Goal: Check status: Check status

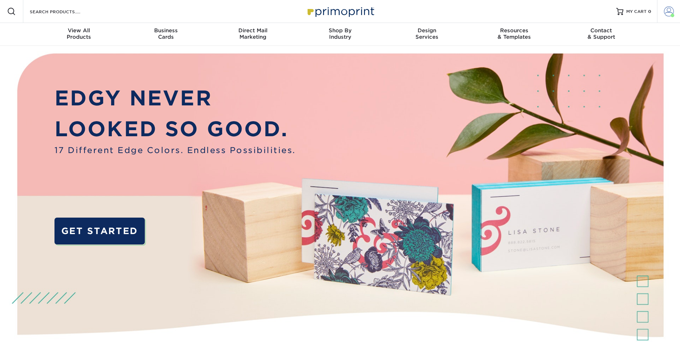
click at [666, 11] on span at bounding box center [669, 11] width 10 height 10
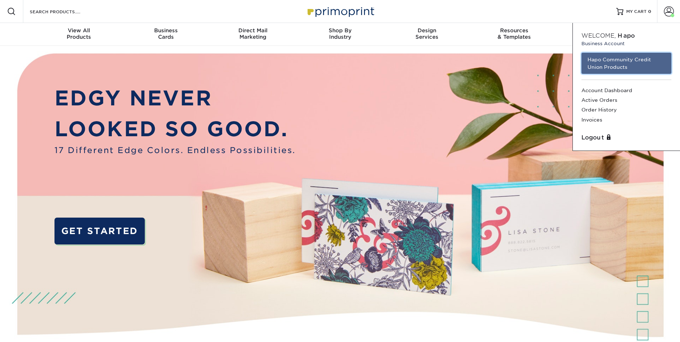
click at [594, 60] on link "Hapo Community Credit Union Products" at bounding box center [626, 63] width 90 height 21
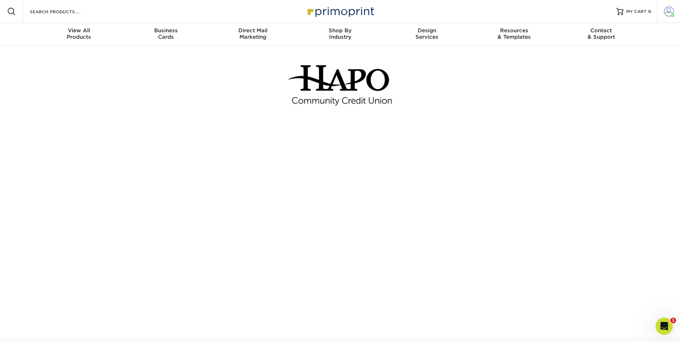
click at [666, 13] on span at bounding box center [669, 11] width 10 height 10
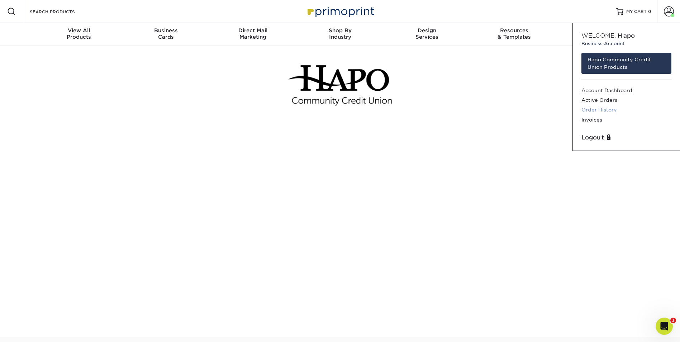
click at [596, 110] on link "Order History" at bounding box center [626, 110] width 90 height 10
click at [595, 108] on link "Order History" at bounding box center [626, 110] width 90 height 10
click at [608, 109] on link "Order History" at bounding box center [626, 110] width 90 height 10
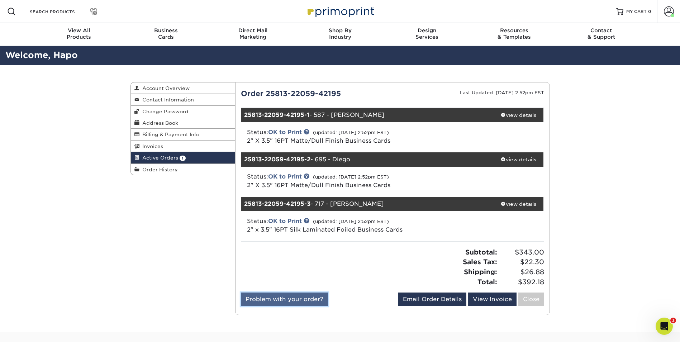
click at [262, 296] on link "Problem with your order?" at bounding box center [284, 299] width 87 height 14
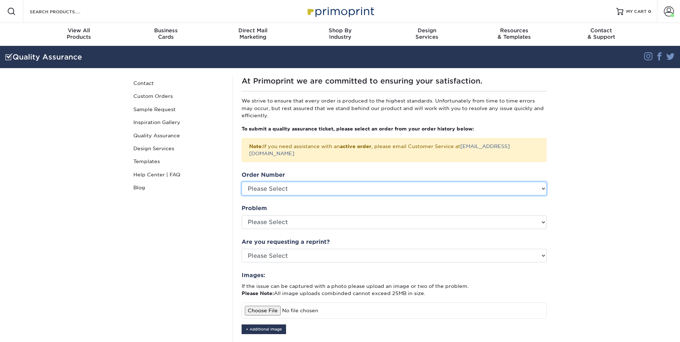
drag, startPoint x: 539, startPoint y: 185, endPoint x: 531, endPoint y: 184, distance: 7.9
click at [539, 185] on select "Please Select 2587-123335-42195 2579-94664-42195 2579-45179-42195 25724-60969-4…" at bounding box center [394, 189] width 305 height 14
select select "764025"
click at [242, 182] on select "Please Select 2587-123335-42195 2579-94664-42195 2579-45179-42195 25724-60969-4…" at bounding box center [394, 189] width 305 height 14
click at [292, 182] on select "Please Select 2587-123335-42195 2579-94664-42195 2579-45179-42195 25724-60969-4…" at bounding box center [394, 189] width 305 height 14
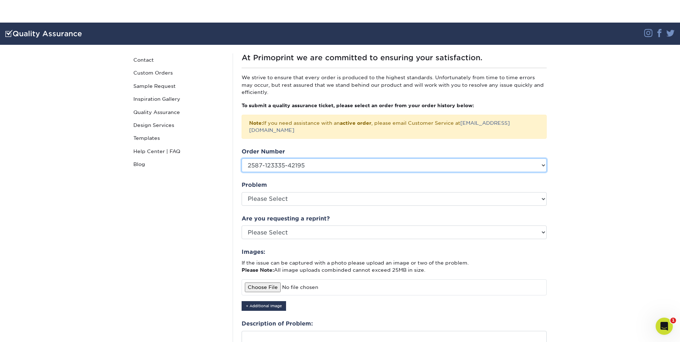
scroll to position [72, 0]
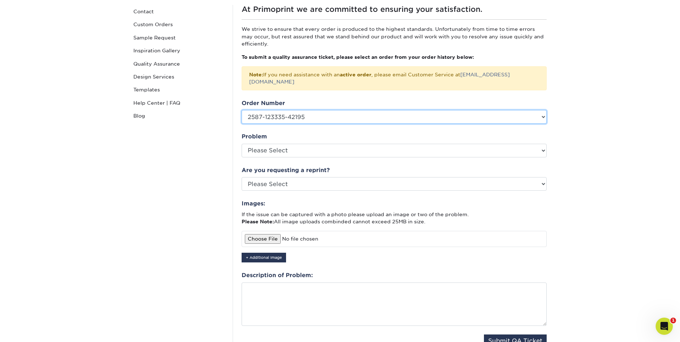
click at [286, 110] on select "Please Select 2587-123335-42195 2579-94664-42195 2579-45179-42195 25724-60969-4…" at bounding box center [394, 117] width 305 height 14
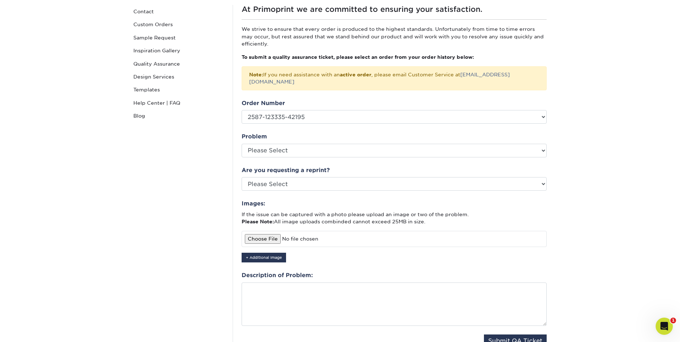
click at [106, 207] on section "Quality Assurance Instagram Facebook Twitter Quality Assurance Contact Custom O…" at bounding box center [340, 183] width 680 height 418
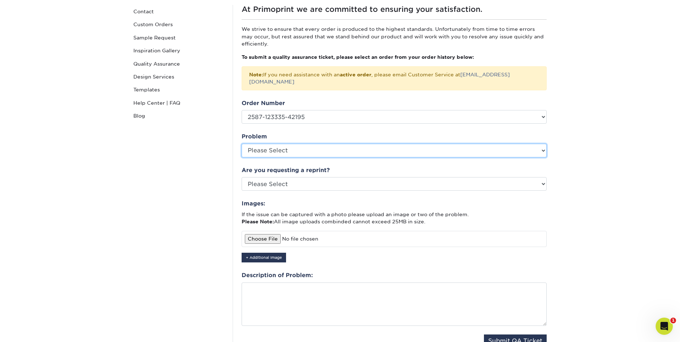
click at [305, 144] on select "Please Select Coating Missing Images Bindery Color Cutting Missing Hardware Shi…" at bounding box center [394, 151] width 305 height 14
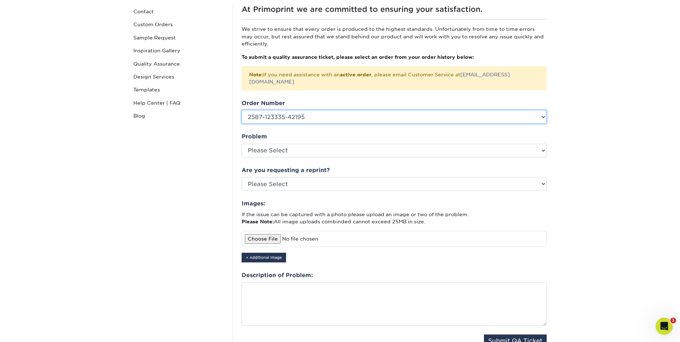
drag, startPoint x: 287, startPoint y: 115, endPoint x: 283, endPoint y: 105, distance: 10.4
click at [287, 115] on select "Please Select 2587-123335-42195 2579-94664-42195 2579-45179-42195 25724-60969-4…" at bounding box center [394, 117] width 305 height 14
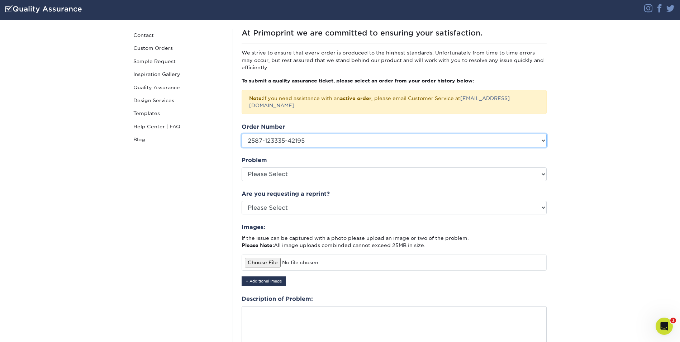
scroll to position [0, 0]
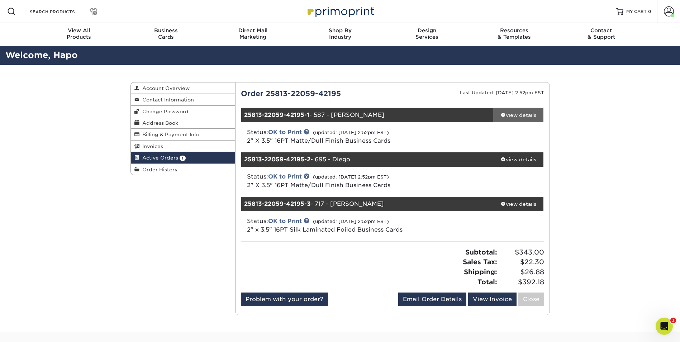
click at [510, 113] on div "view details" at bounding box center [518, 114] width 51 height 7
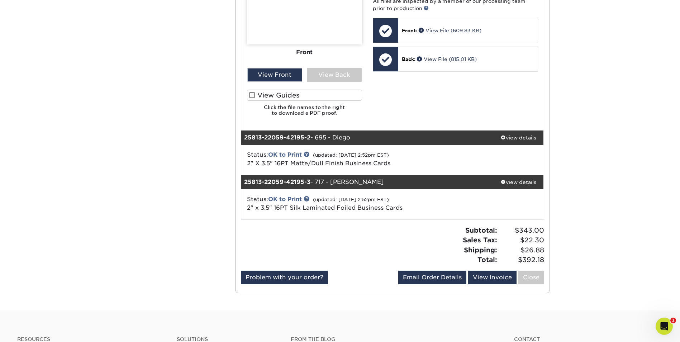
scroll to position [394, 0]
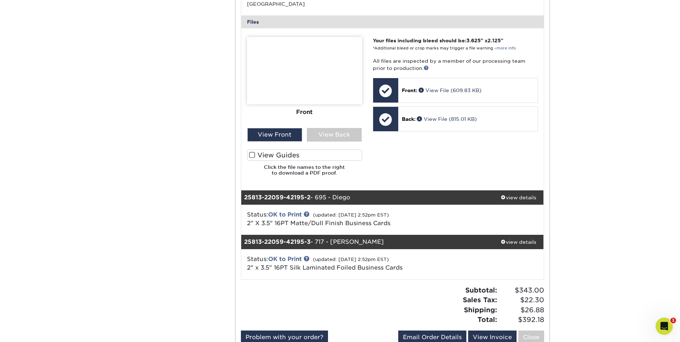
scroll to position [322, 0]
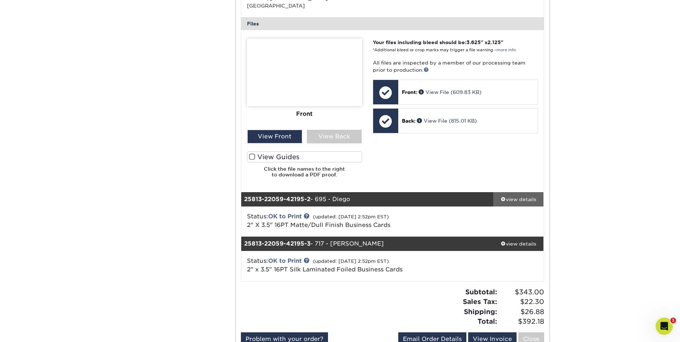
click at [524, 192] on link "view details" at bounding box center [518, 199] width 51 height 14
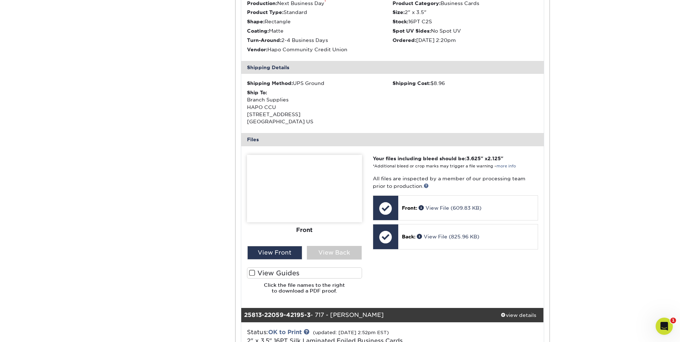
scroll to position [609, 0]
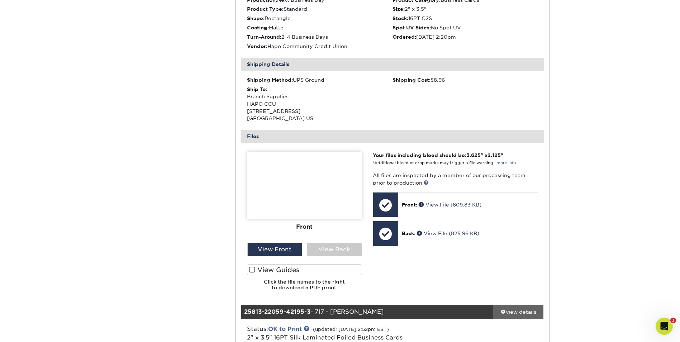
click at [517, 308] on div "view details" at bounding box center [518, 311] width 51 height 7
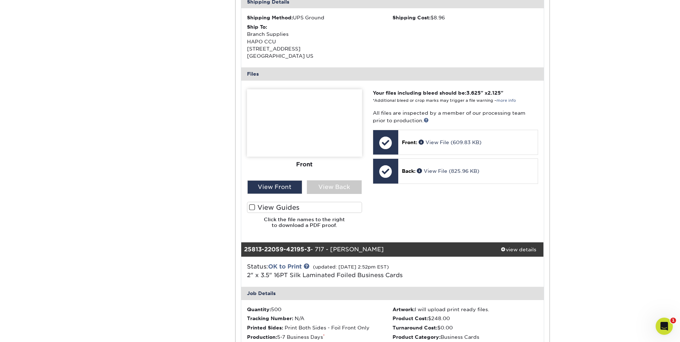
scroll to position [681, 0]
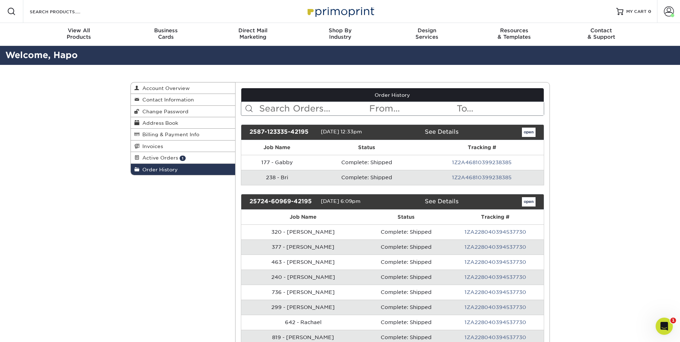
drag, startPoint x: 68, startPoint y: 252, endPoint x: 73, endPoint y: 252, distance: 4.3
drag, startPoint x: 646, startPoint y: 175, endPoint x: 631, endPoint y: 168, distance: 16.8
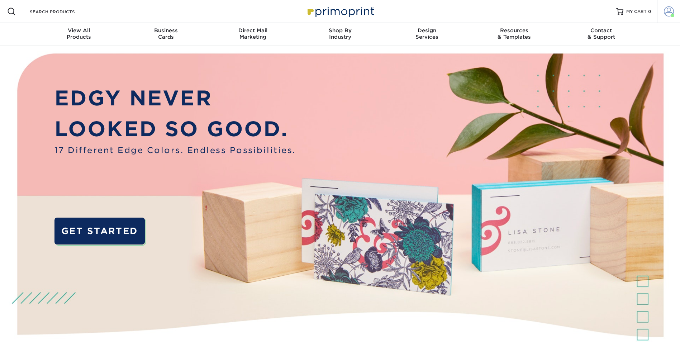
click at [669, 14] on span at bounding box center [669, 11] width 10 height 10
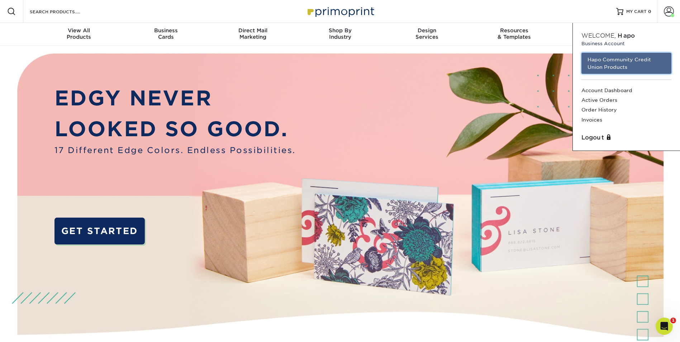
click at [611, 63] on link "Hapo Community Credit Union Products" at bounding box center [626, 63] width 90 height 21
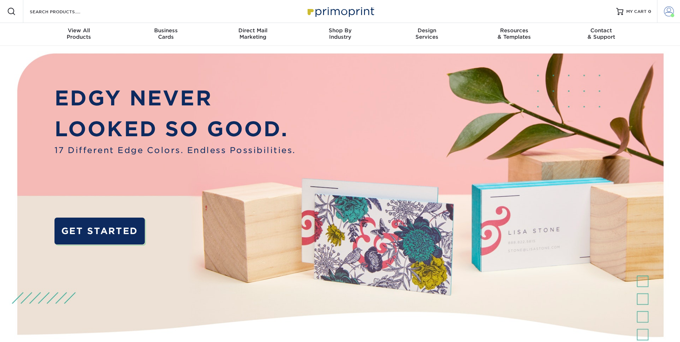
click at [664, 11] on span at bounding box center [669, 11] width 10 height 10
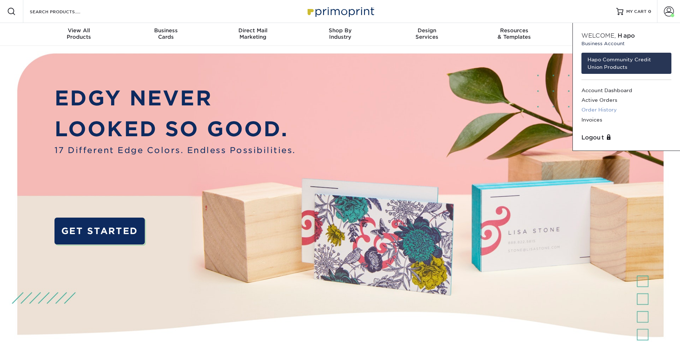
click at [595, 109] on link "Order History" at bounding box center [626, 110] width 90 height 10
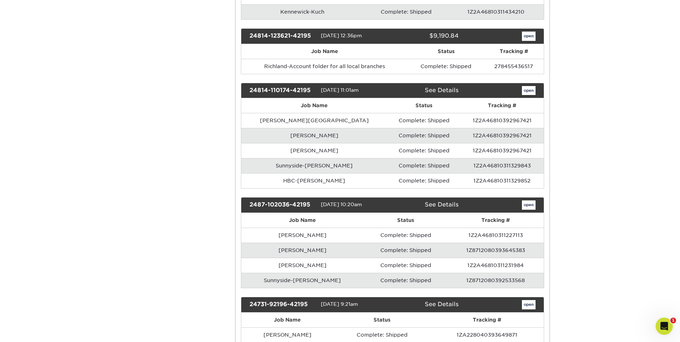
scroll to position [4622, 0]
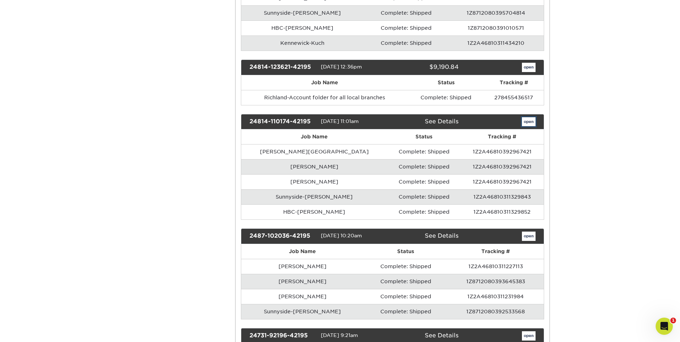
click at [526, 119] on link "open" at bounding box center [529, 121] width 14 height 9
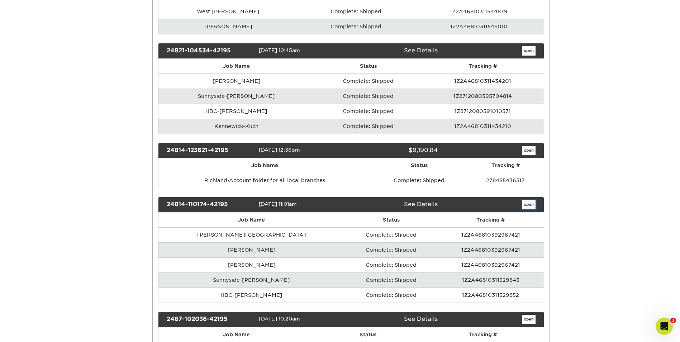
scroll to position [0, 0]
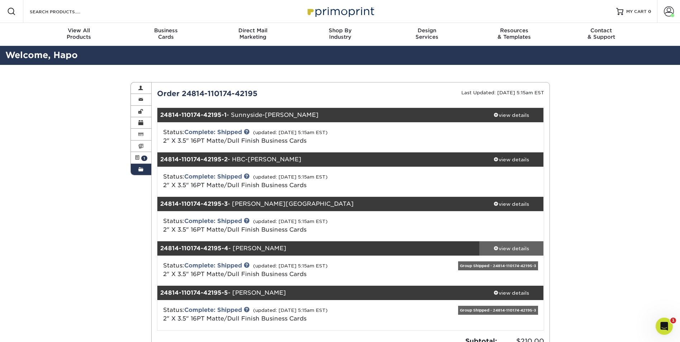
click at [510, 248] on div "view details" at bounding box center [511, 248] width 64 height 7
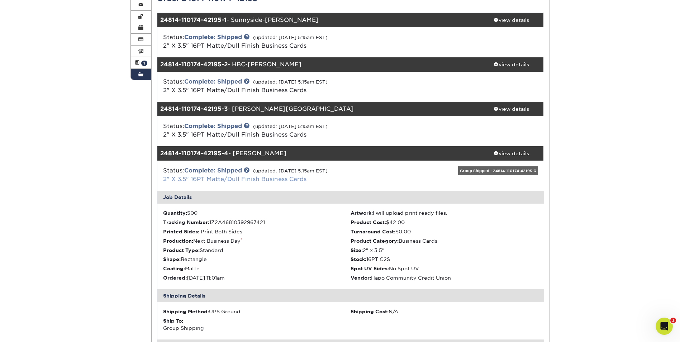
scroll to position [107, 0]
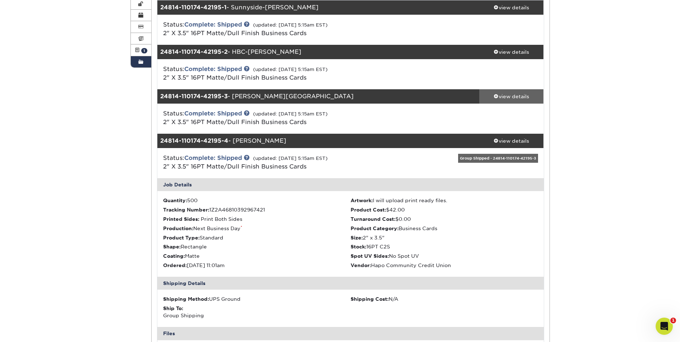
click at [509, 97] on div "view details" at bounding box center [511, 96] width 64 height 7
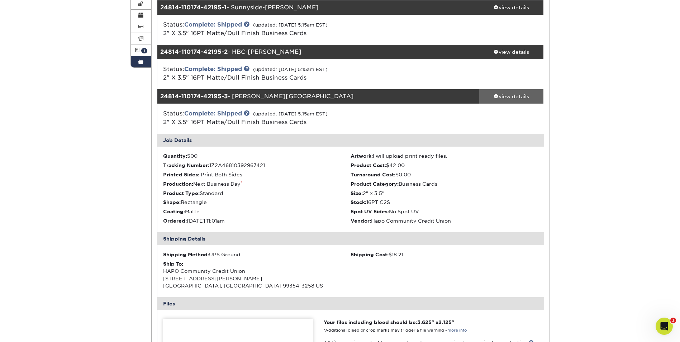
click at [509, 97] on div "view details" at bounding box center [511, 96] width 64 height 7
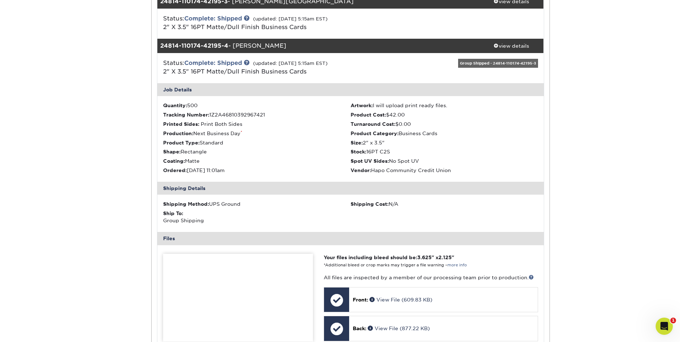
scroll to position [215, 0]
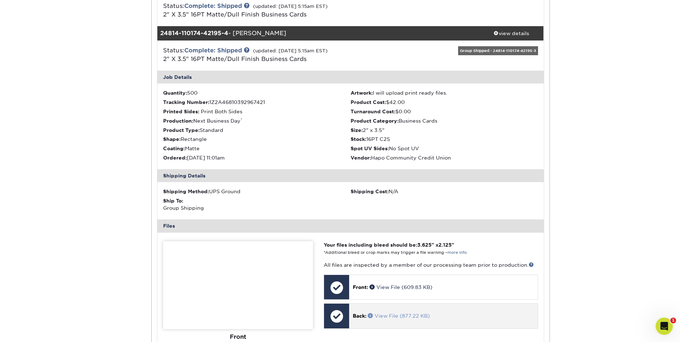
click at [382, 316] on link "View File (877.22 KB)" at bounding box center [399, 316] width 62 height 6
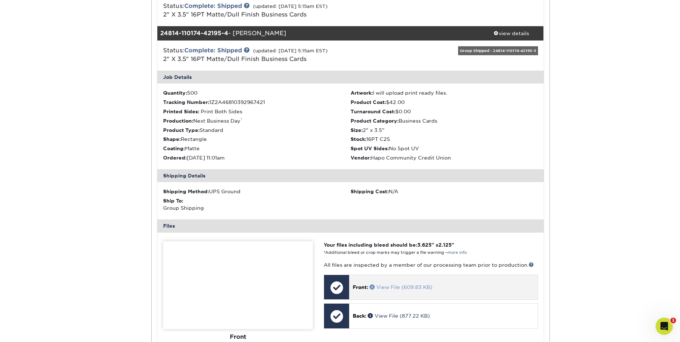
click at [391, 286] on link "View File (609.83 KB)" at bounding box center [400, 287] width 63 height 6
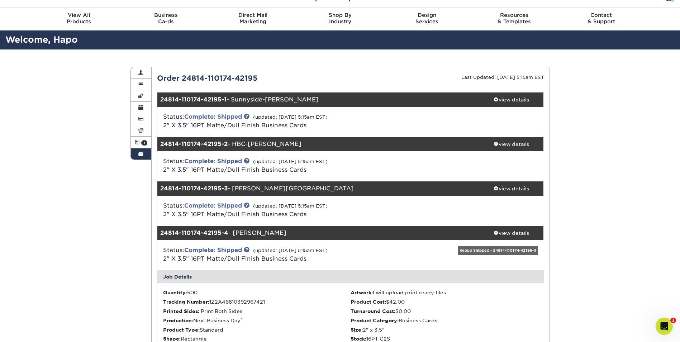
scroll to position [0, 0]
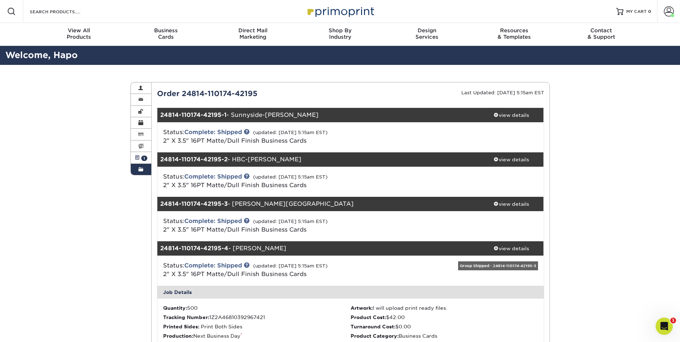
drag, startPoint x: 141, startPoint y: 158, endPoint x: 147, endPoint y: 162, distance: 7.0
click at [141, 158] on span "1" at bounding box center [144, 158] width 6 height 5
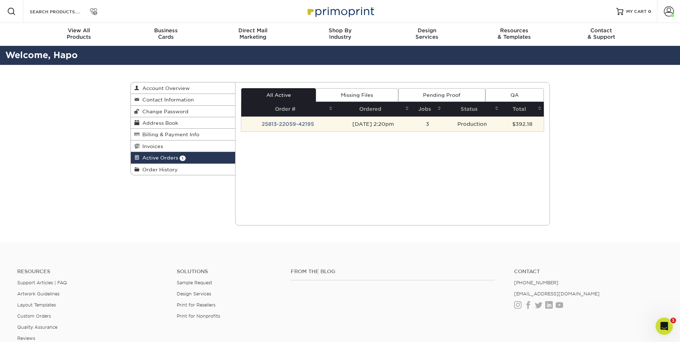
click at [285, 126] on td "25813-22059-42195" at bounding box center [288, 123] width 94 height 15
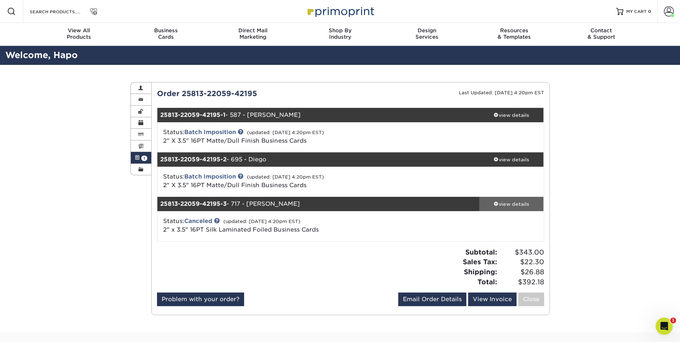
click at [503, 209] on link "view details" at bounding box center [511, 204] width 64 height 14
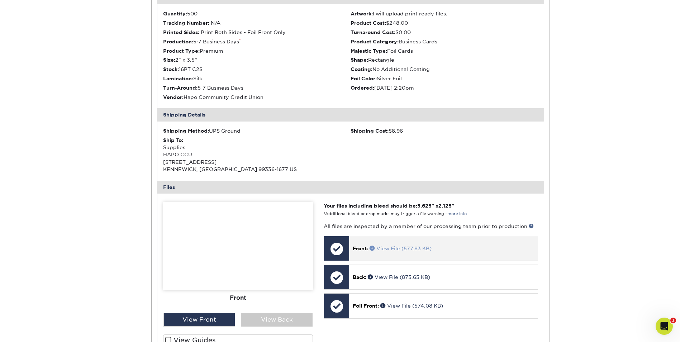
scroll to position [287, 0]
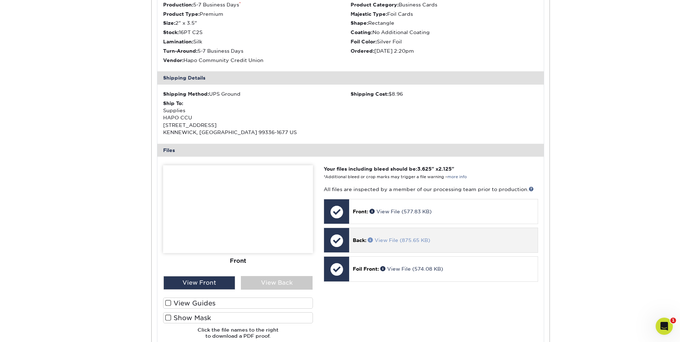
click at [397, 241] on link "View File (875.65 KB)" at bounding box center [399, 240] width 62 height 6
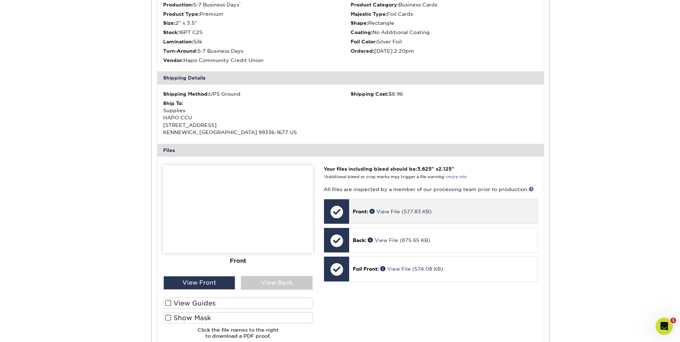
click at [407, 208] on p "Front: View File (577.83 KB)" at bounding box center [443, 211] width 181 height 7
click at [404, 210] on link "View File (577.83 KB)" at bounding box center [400, 212] width 62 height 6
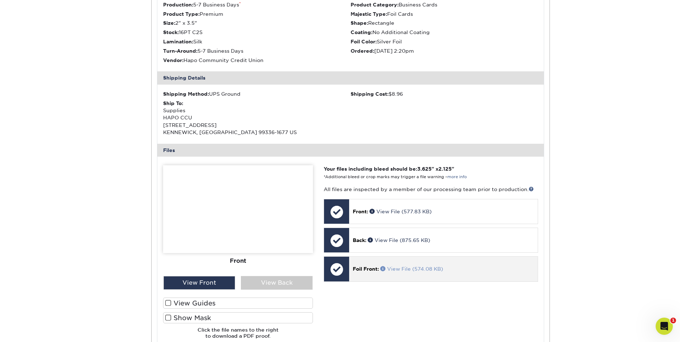
click at [399, 268] on link "View File (574.08 KB)" at bounding box center [411, 269] width 63 height 6
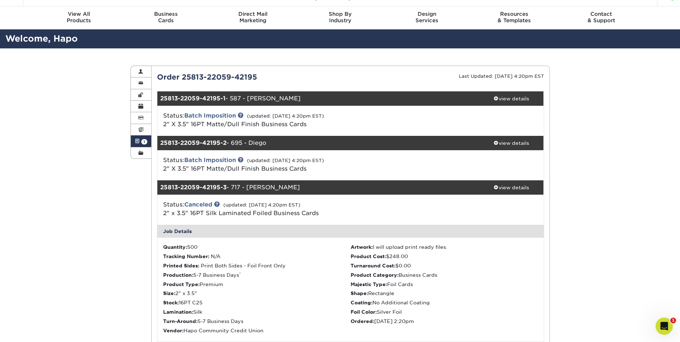
scroll to position [0, 0]
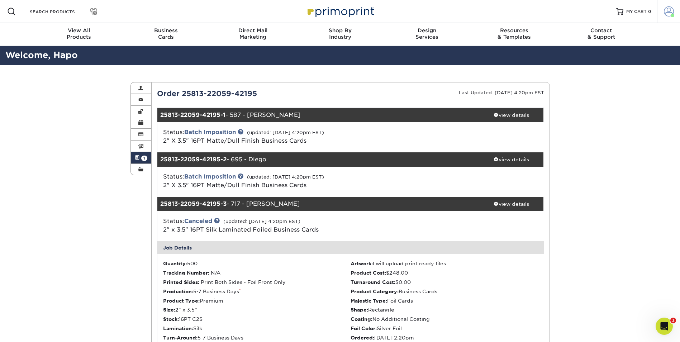
click at [668, 13] on span at bounding box center [669, 11] width 10 height 10
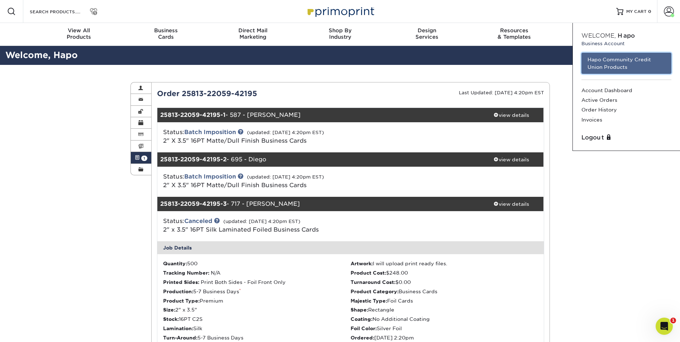
click at [616, 61] on link "Hapo Community Credit Union Products" at bounding box center [626, 63] width 90 height 21
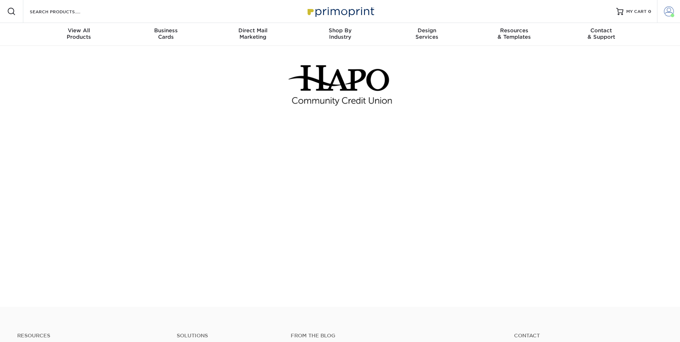
click at [667, 10] on span at bounding box center [669, 11] width 10 height 10
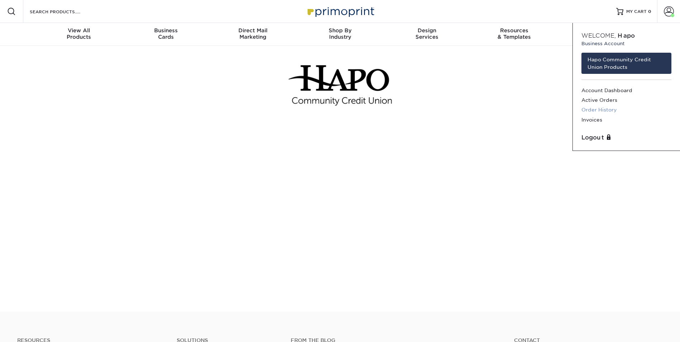
click at [601, 106] on link "Order History" at bounding box center [626, 110] width 90 height 10
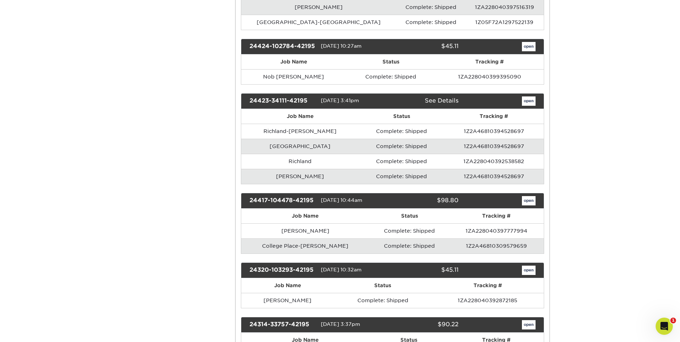
scroll to position [6557, 0]
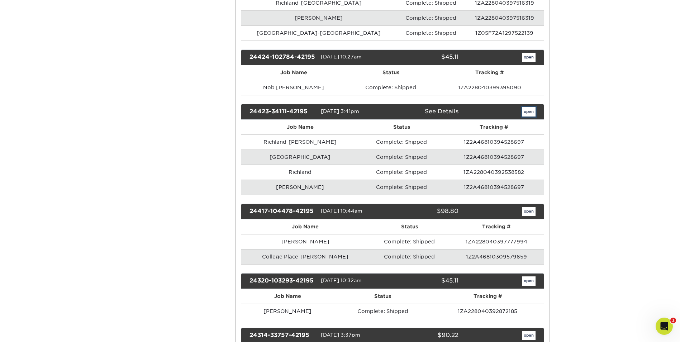
click at [532, 113] on link "open" at bounding box center [529, 111] width 14 height 9
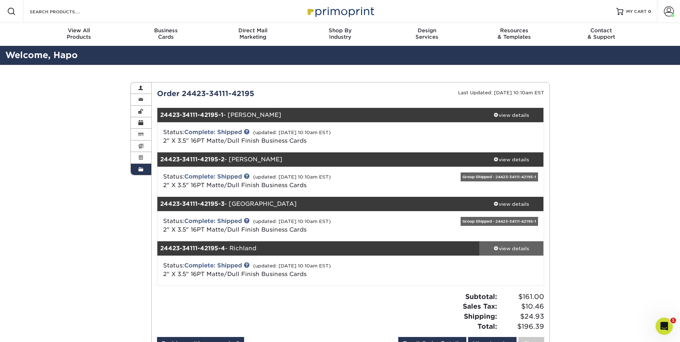
click at [520, 244] on link "view details" at bounding box center [511, 248] width 64 height 14
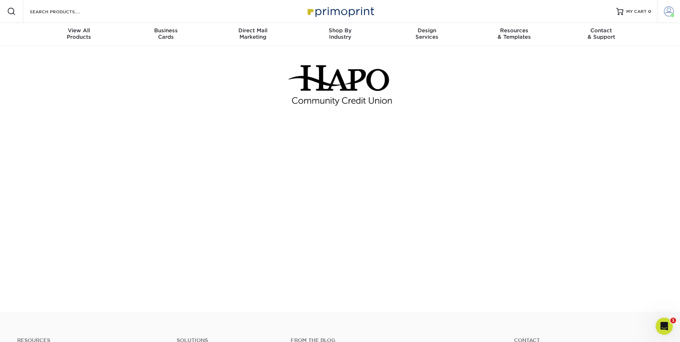
click at [663, 14] on link "Account" at bounding box center [668, 11] width 23 height 23
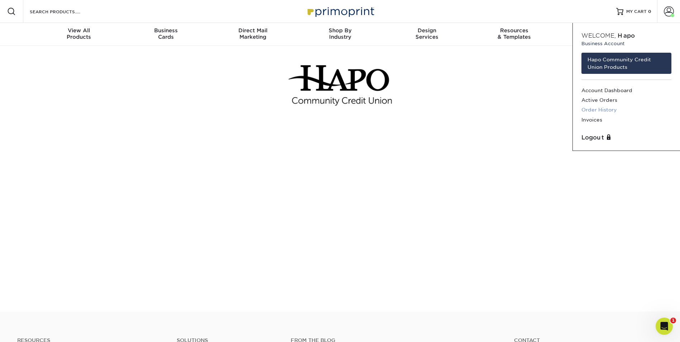
click at [601, 110] on link "Order History" at bounding box center [626, 110] width 90 height 10
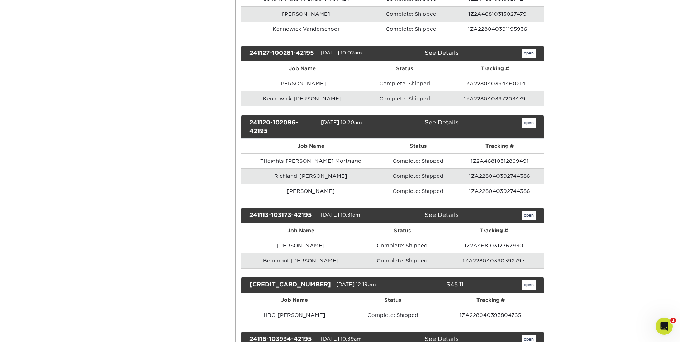
scroll to position [3153, 0]
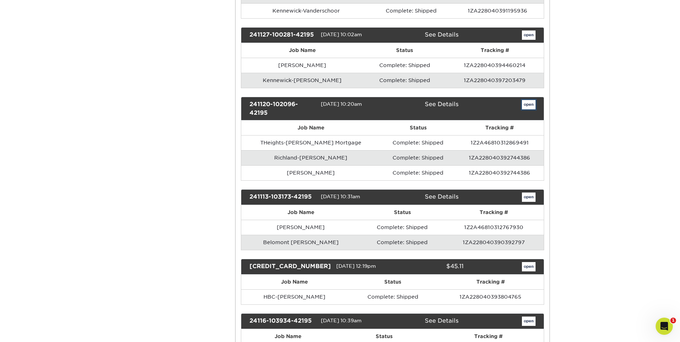
click at [526, 104] on link "open" at bounding box center [529, 104] width 14 height 9
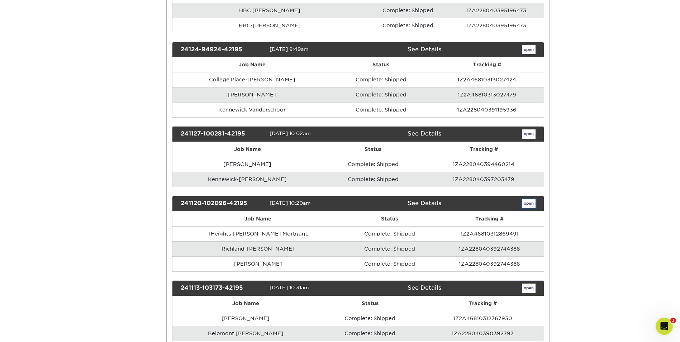
scroll to position [0, 0]
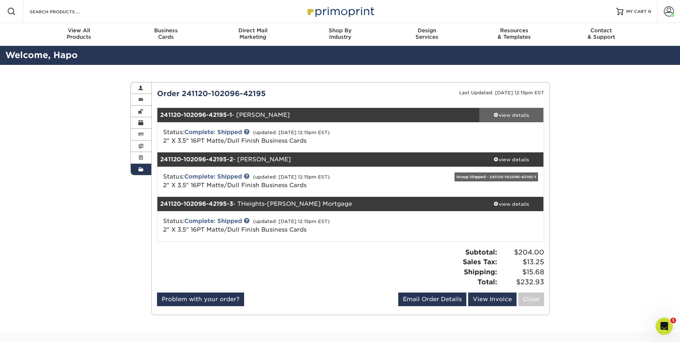
click at [516, 115] on div "view details" at bounding box center [511, 114] width 64 height 7
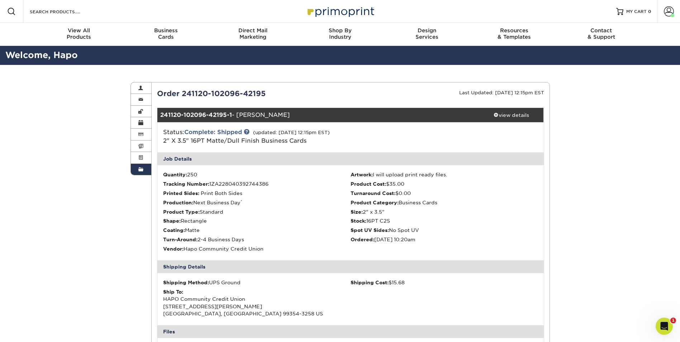
click at [144, 171] on link "Order History" at bounding box center [141, 169] width 21 height 11
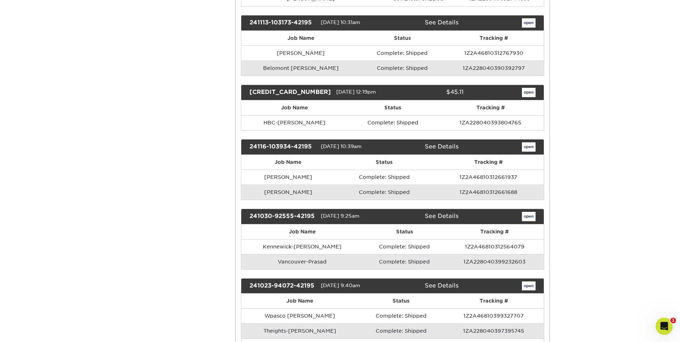
scroll to position [3332, 0]
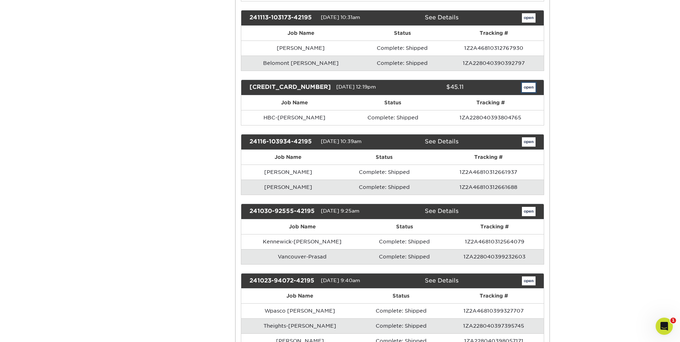
click at [526, 88] on link "open" at bounding box center [529, 87] width 14 height 9
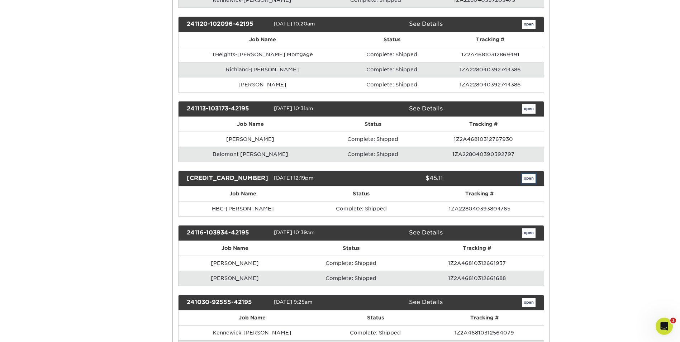
scroll to position [0, 0]
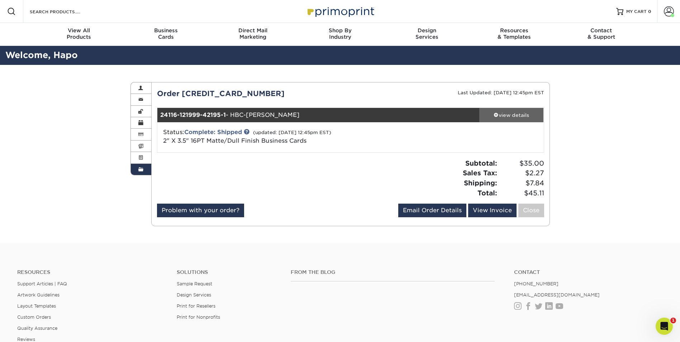
click at [513, 116] on div "view details" at bounding box center [511, 114] width 64 height 7
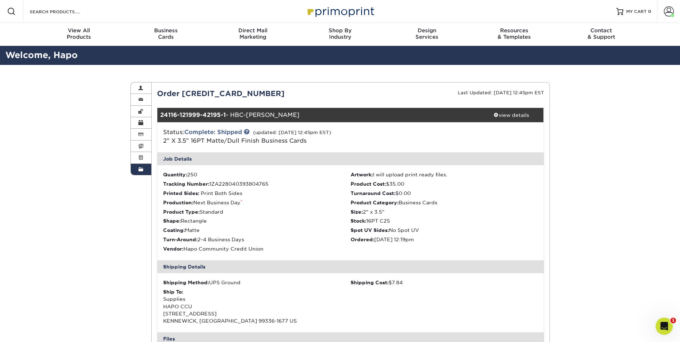
drag, startPoint x: 67, startPoint y: 239, endPoint x: 68, endPoint y: 217, distance: 21.2
click at [67, 239] on div "Order History Account Overview Contact Information Change Password Address Book…" at bounding box center [340, 341] width 680 height 553
click at [667, 12] on span at bounding box center [669, 11] width 10 height 10
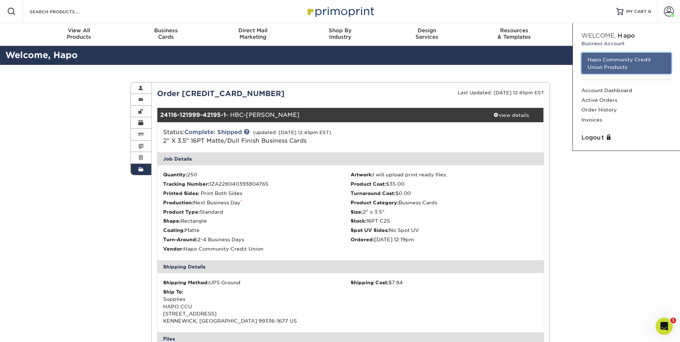
click at [612, 59] on link "Hapo Community Credit Union Products" at bounding box center [626, 63] width 90 height 21
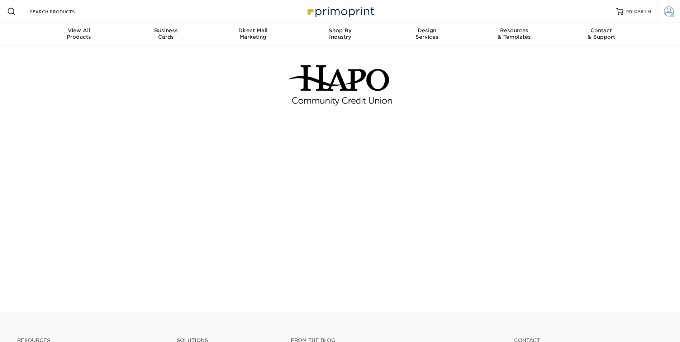
click at [659, 10] on link "Account" at bounding box center [668, 11] width 23 height 23
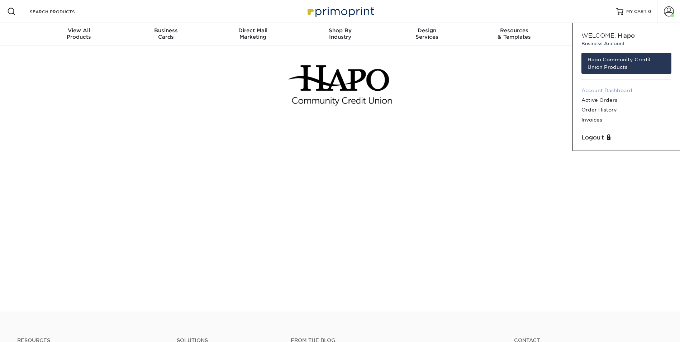
click at [614, 91] on link "Account Dashboard" at bounding box center [626, 91] width 90 height 10
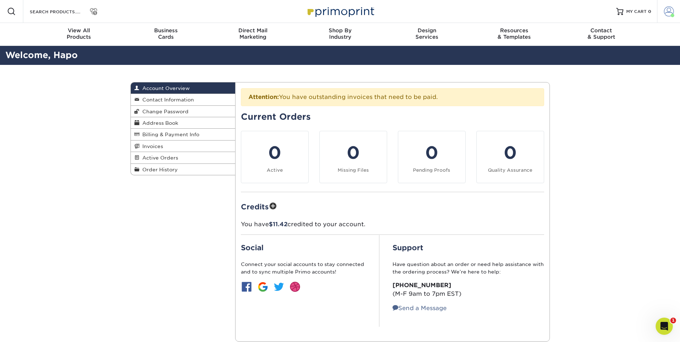
click at [670, 10] on span at bounding box center [669, 11] width 10 height 10
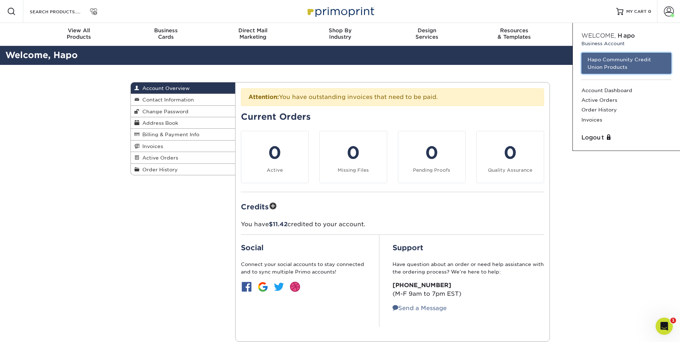
click at [618, 61] on link "Hapo Community Credit Union Products" at bounding box center [626, 63] width 90 height 21
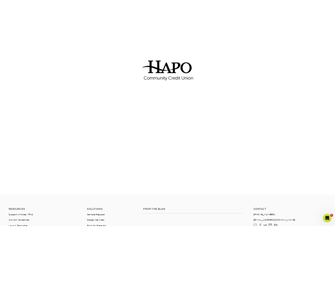
scroll to position [36, 0]
